Goal: Information Seeking & Learning: Learn about a topic

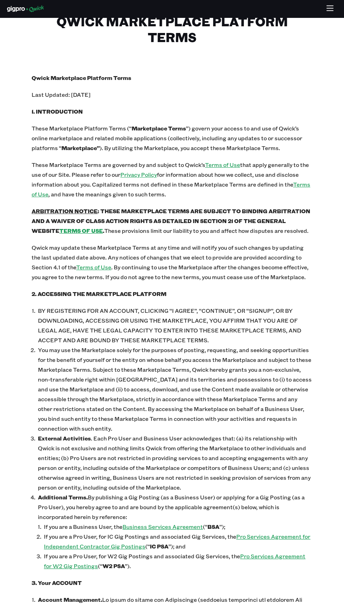
scroll to position [20, 0]
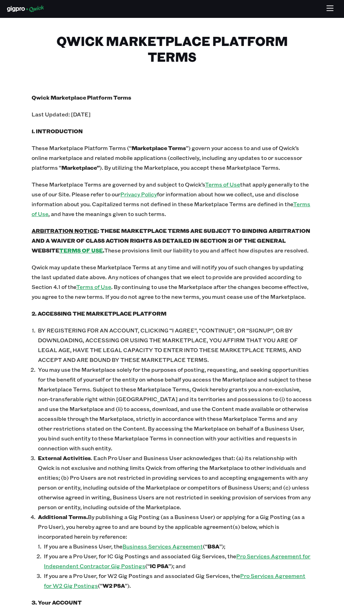
click at [331, 5] on icon "button" at bounding box center [330, 9] width 8 height 8
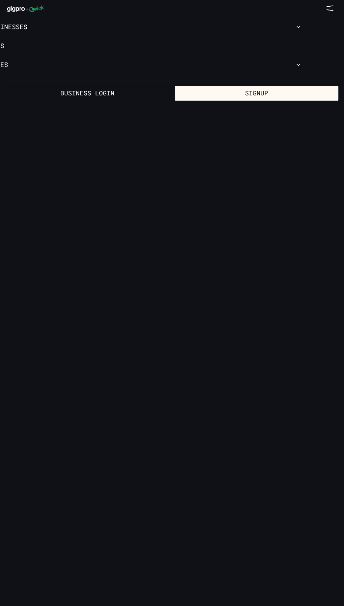
scroll to position [0, 0]
click at [29, 49] on link "For Pros" at bounding box center [172, 45] width 344 height 19
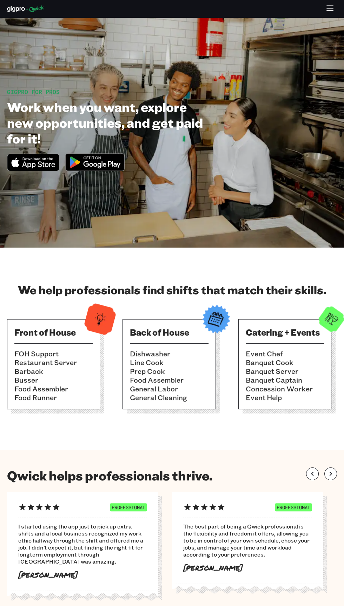
click at [109, 163] on img at bounding box center [95, 162] width 68 height 26
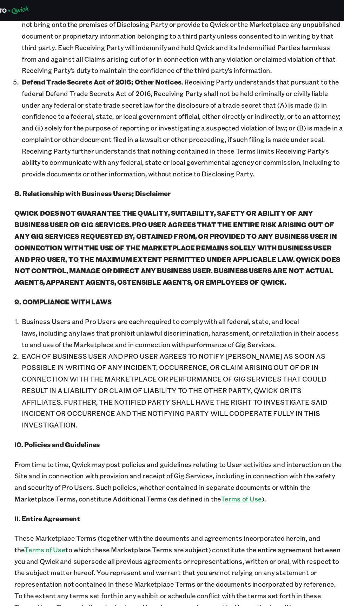
scroll to position [2640, 0]
click at [230, 423] on link "Terms of Use" at bounding box center [225, 426] width 35 height 7
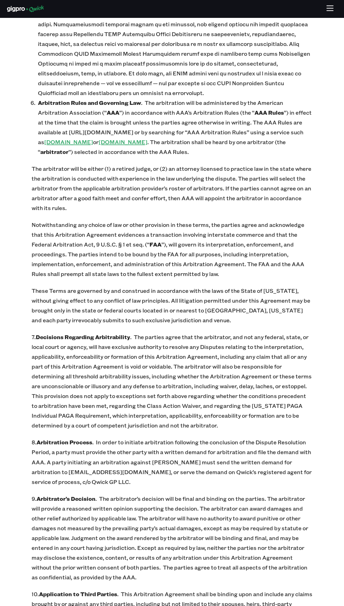
scroll to position [5336, 0]
click at [327, 9] on icon "button" at bounding box center [330, 9] width 8 height 8
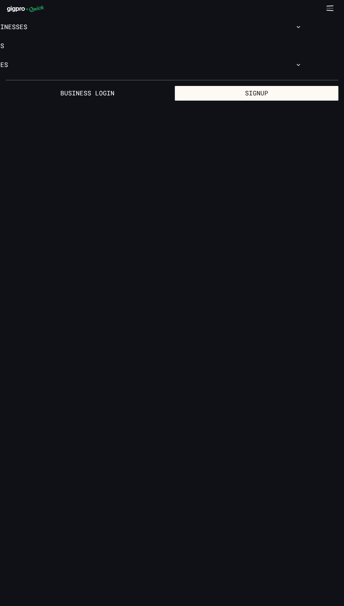
scroll to position [0, 0]
click at [93, 37] on link "For Pros" at bounding box center [172, 45] width 344 height 19
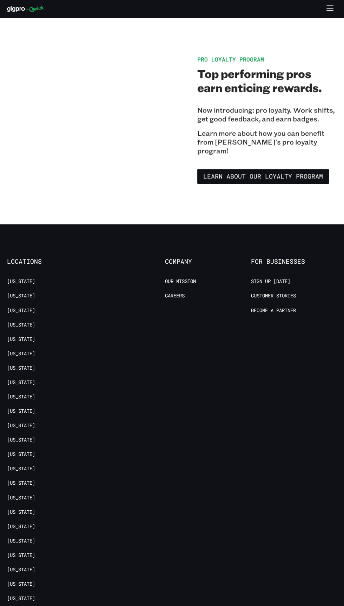
scroll to position [1067, 0]
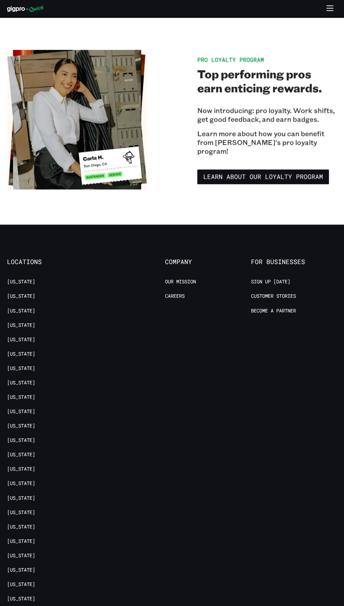
click at [302, 169] on link "Learn about our Loyalty Program" at bounding box center [263, 176] width 132 height 15
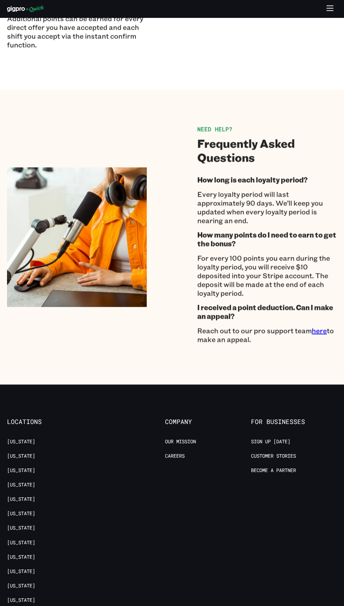
scroll to position [852, 0]
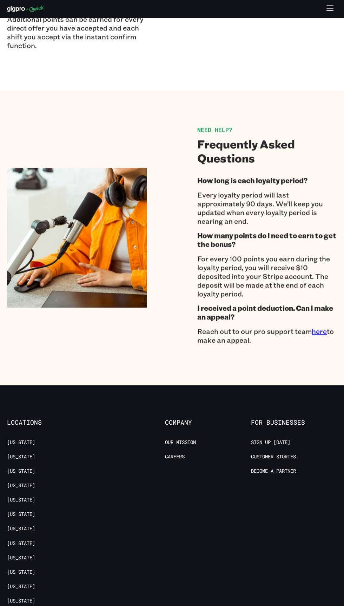
click at [322, 331] on link "here" at bounding box center [318, 331] width 15 height 9
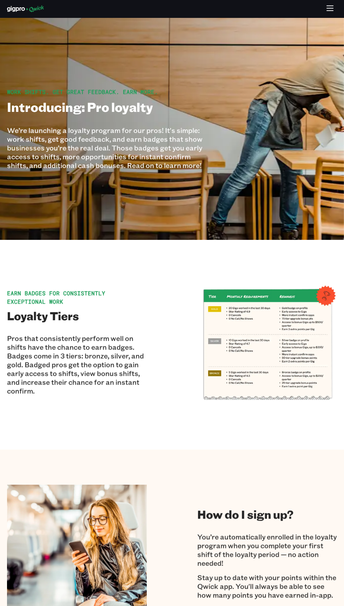
click at [332, 12] on icon "button" at bounding box center [330, 9] width 8 height 8
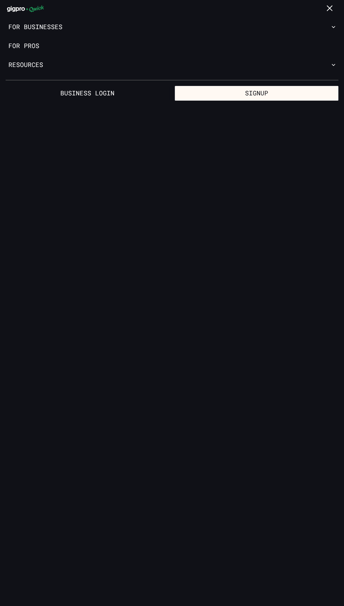
click at [263, 93] on button "Signup" at bounding box center [256, 93] width 163 height 15
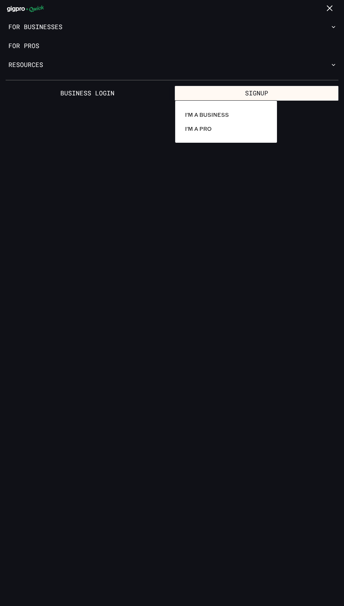
click at [207, 132] on p "I'm a Pro" at bounding box center [198, 129] width 27 height 8
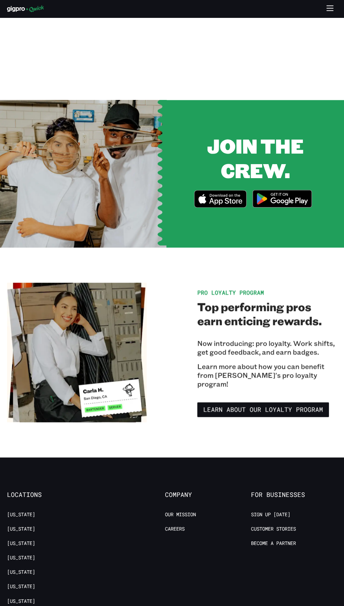
scroll to position [836, 0]
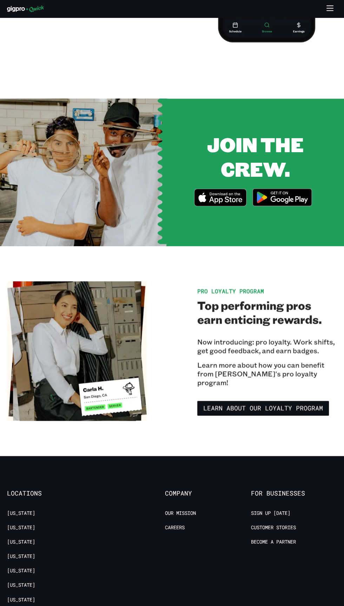
click at [294, 201] on img at bounding box center [282, 197] width 68 height 26
